Goal: Task Accomplishment & Management: Use online tool/utility

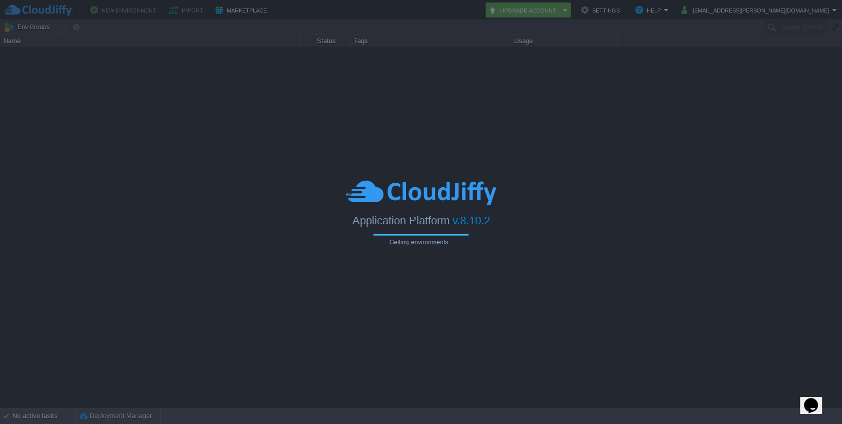
type input "Search (Ctrl+F)"
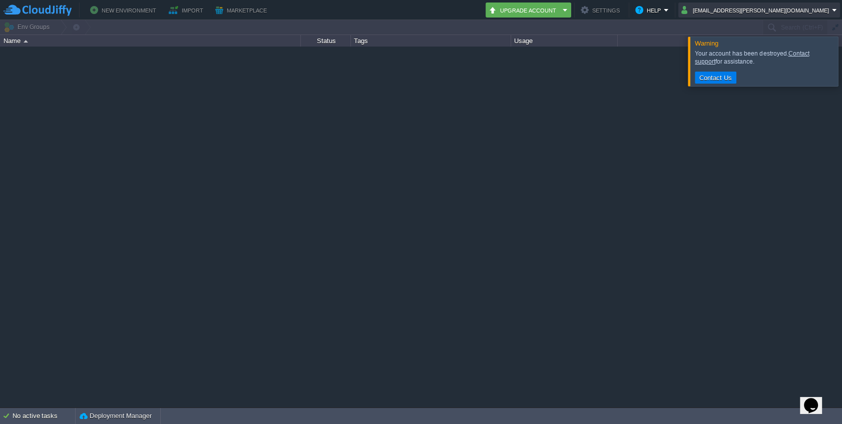
click at [750, 7] on button "[EMAIL_ADDRESS][PERSON_NAME][DOMAIN_NAME]" at bounding box center [757, 10] width 151 height 12
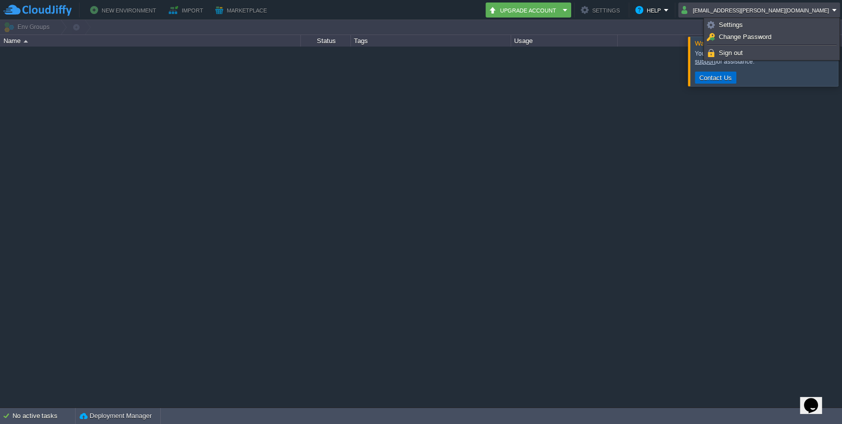
click at [715, 80] on button "Contact Us" at bounding box center [716, 77] width 39 height 9
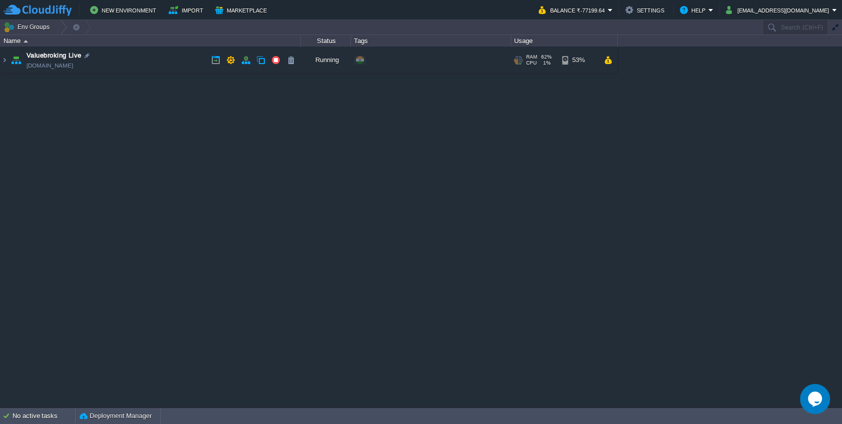
click at [130, 61] on td "Valuebroking Live env-2531953.cloudjiffy.net" at bounding box center [151, 61] width 300 height 28
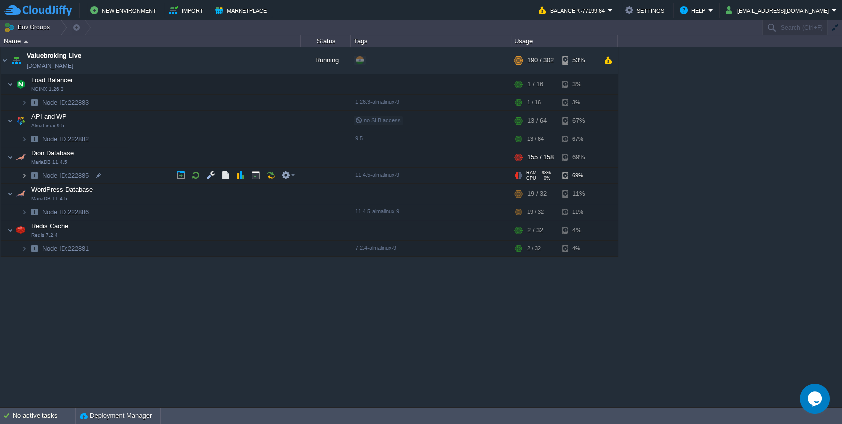
click at [25, 174] on img at bounding box center [24, 176] width 6 height 16
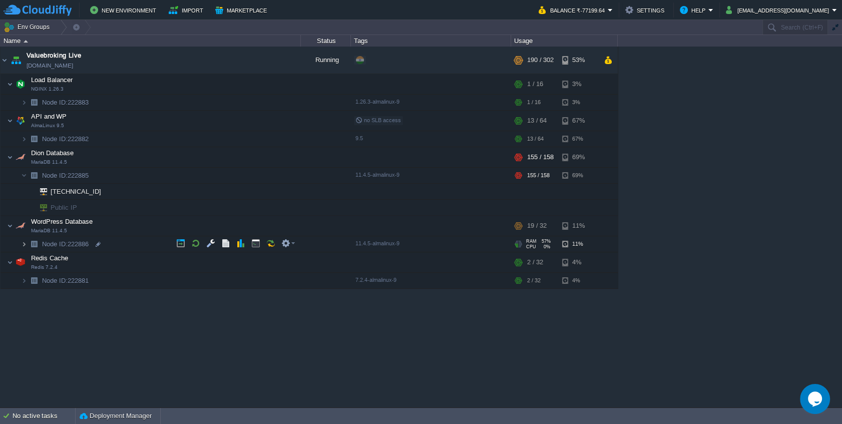
click at [22, 246] on img at bounding box center [24, 244] width 6 height 16
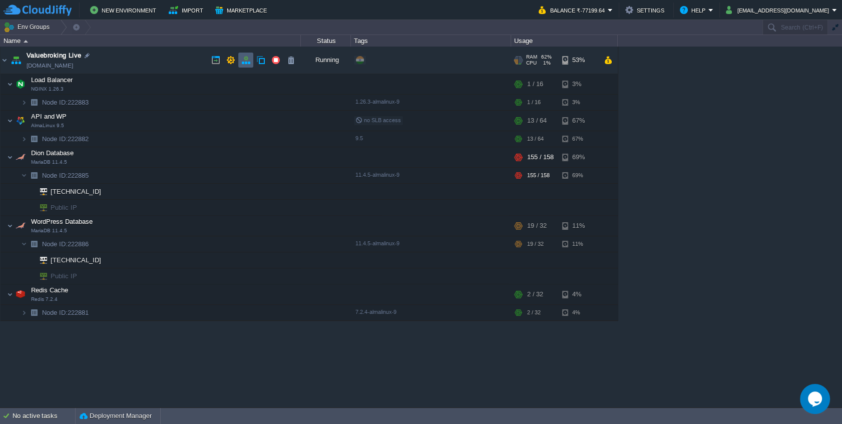
click at [240, 61] on td at bounding box center [245, 60] width 15 height 15
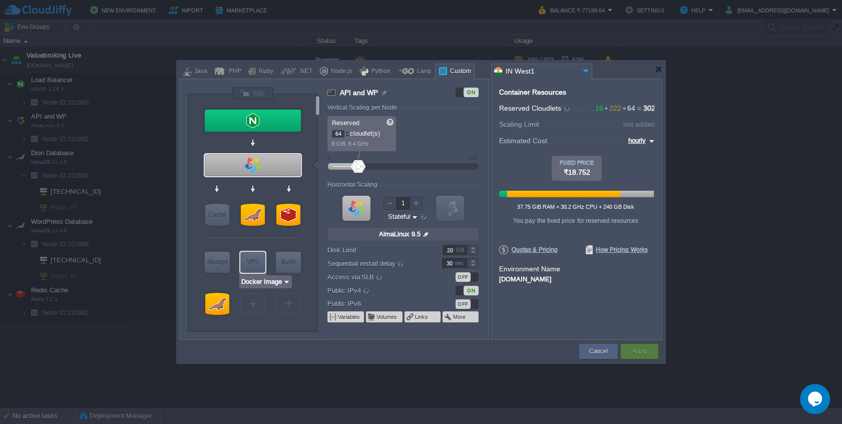
type input "MariaDB 11.4.5"
click at [221, 308] on div at bounding box center [217, 304] width 24 height 22
type input "WordPress Database"
type input "32"
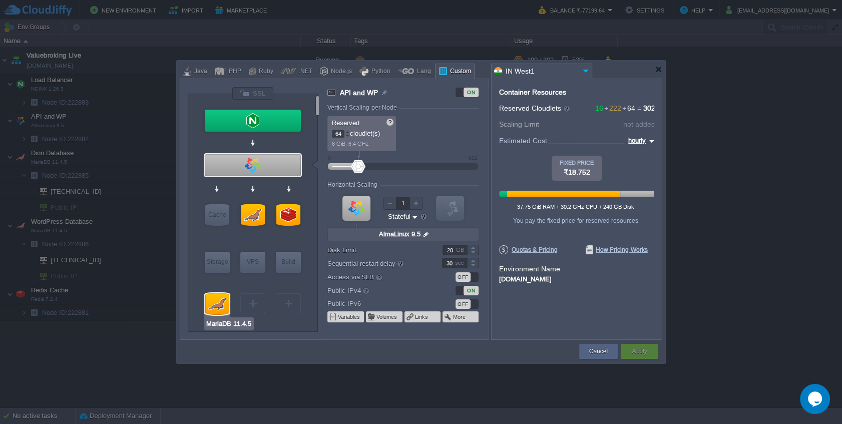
type input "MariaDB 11.4.5"
type input "null"
type input "11.4.5-almalinux-9"
type input "Stateless"
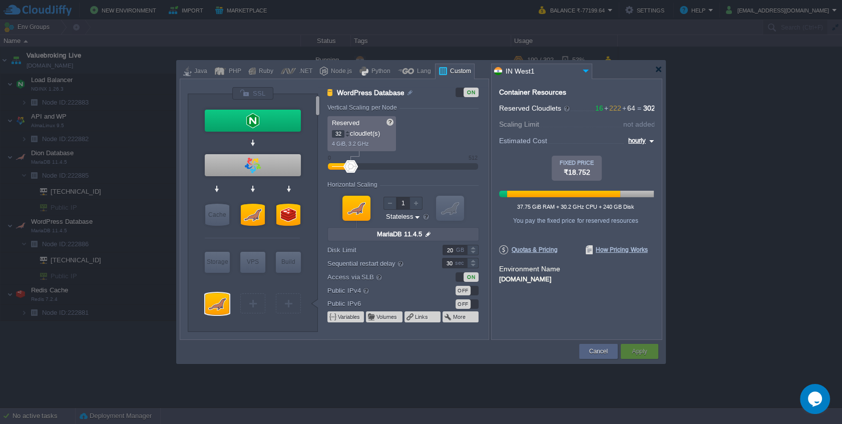
type input "MariaDB 11.4.5"
click at [254, 217] on div at bounding box center [253, 215] width 24 height 22
type input "Dion Database"
type input "158"
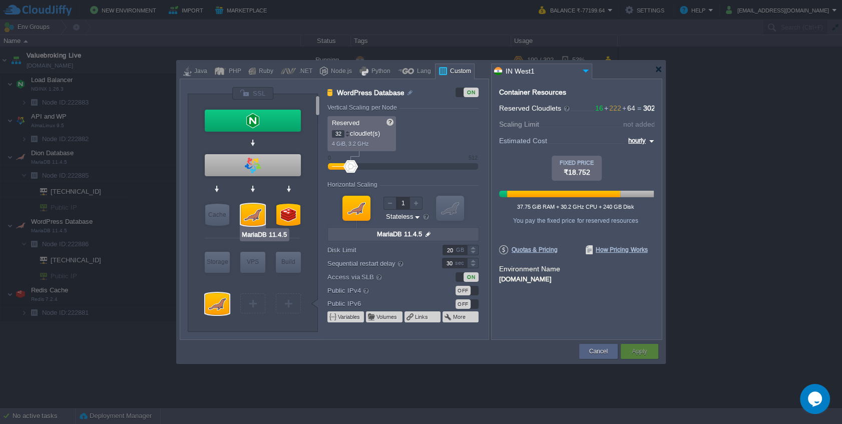
type input "null"
type input "160"
type input "Redis 7.2.4"
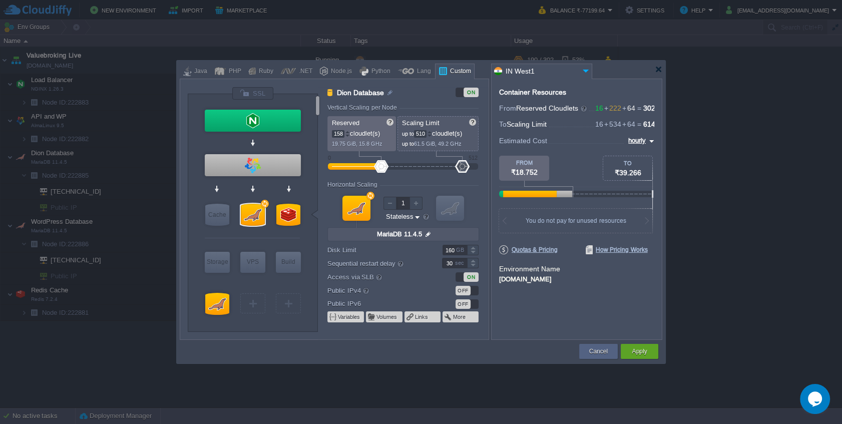
type input "512"
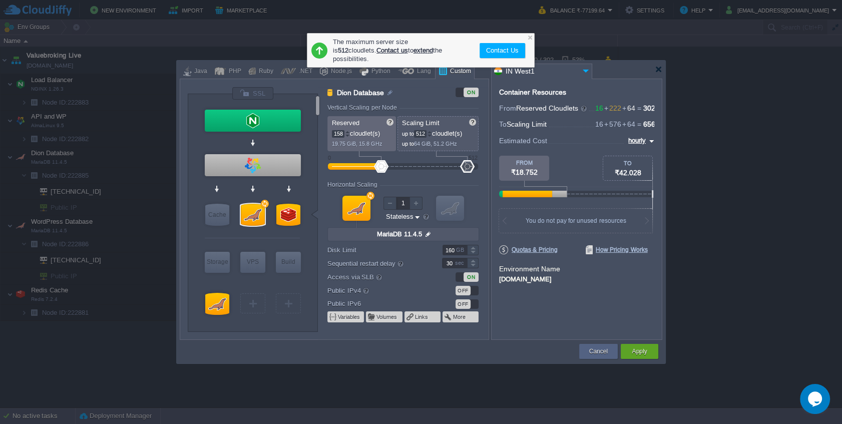
drag, startPoint x: 385, startPoint y: 165, endPoint x: 469, endPoint y: 164, distance: 84.6
click at [469, 164] on div at bounding box center [467, 166] width 15 height 13
click at [590, 354] on button "Cancel" at bounding box center [598, 352] width 19 height 10
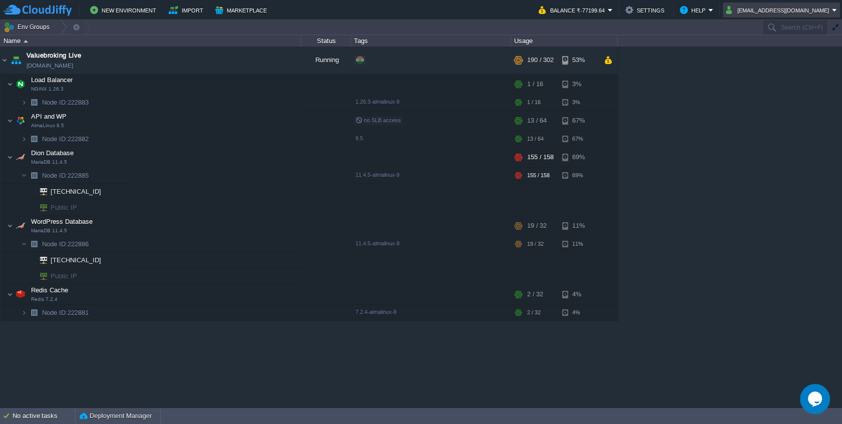
click at [827, 10] on button "onerooftech@gmail.com" at bounding box center [779, 10] width 106 height 12
click at [778, 57] on link "Sign out" at bounding box center [788, 53] width 102 height 11
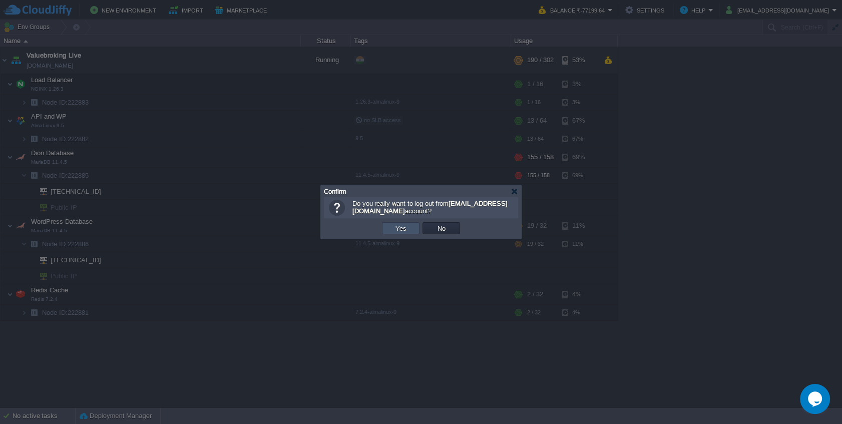
click at [406, 228] on button "Yes" at bounding box center [401, 228] width 17 height 9
